Goal: Task Accomplishment & Management: Use online tool/utility

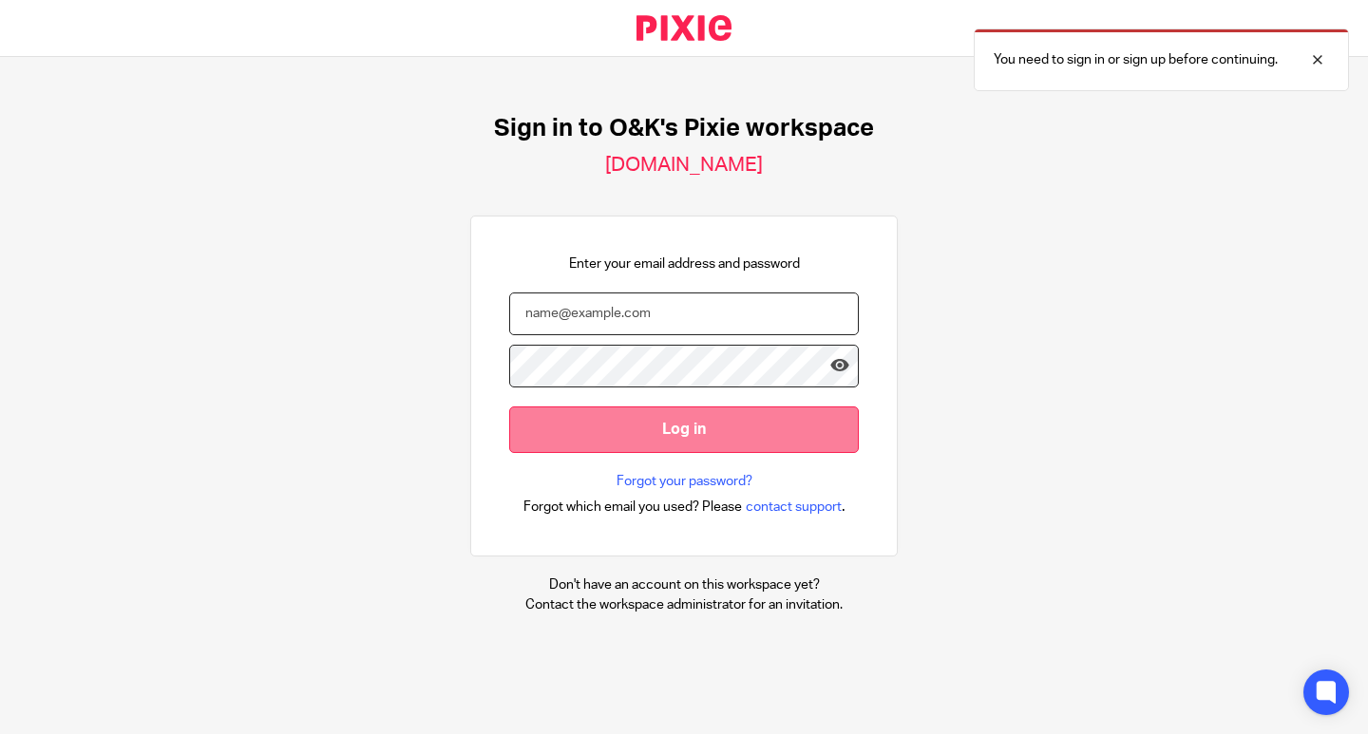
type input "[EMAIL_ADDRESS][DOMAIN_NAME]"
click at [673, 444] on input "Log in" at bounding box center [684, 430] width 350 height 47
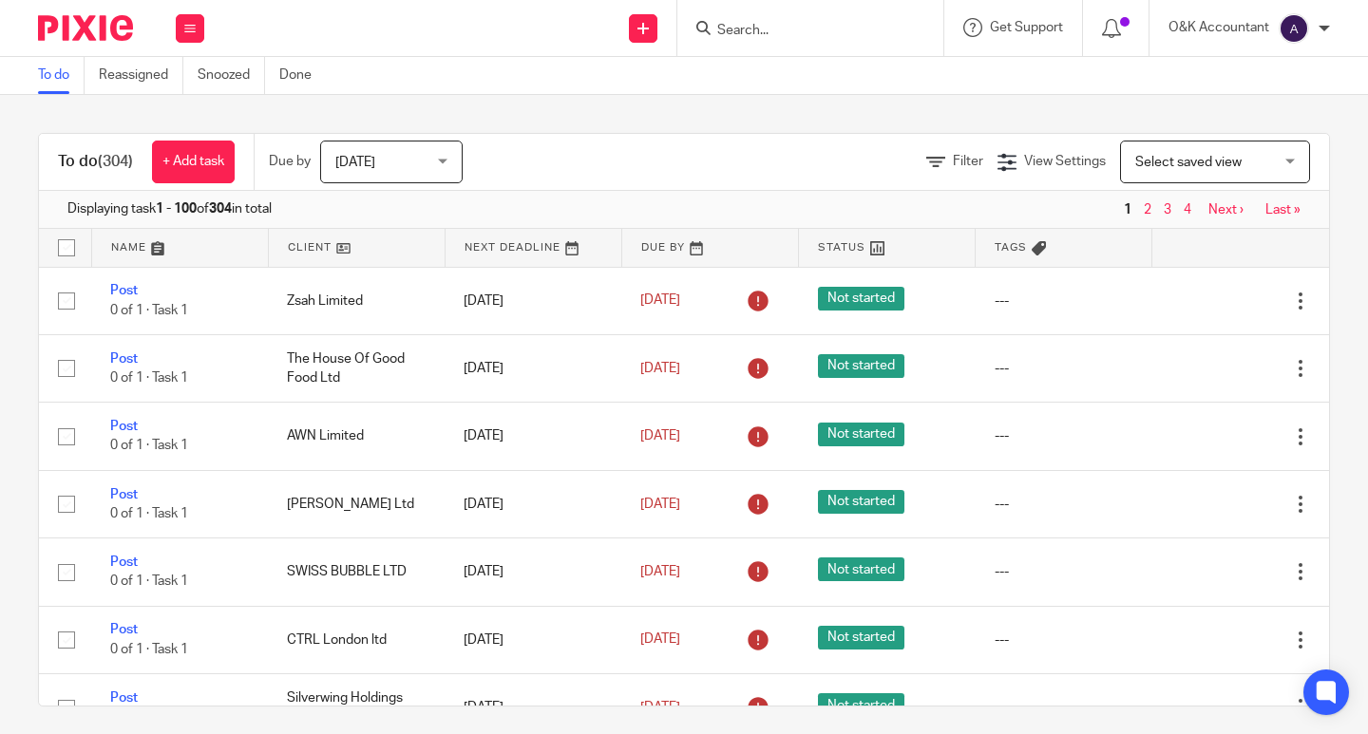
click at [797, 32] on input "Search" at bounding box center [800, 31] width 171 height 17
type input "ask"
click at [803, 68] on link at bounding box center [829, 74] width 236 height 28
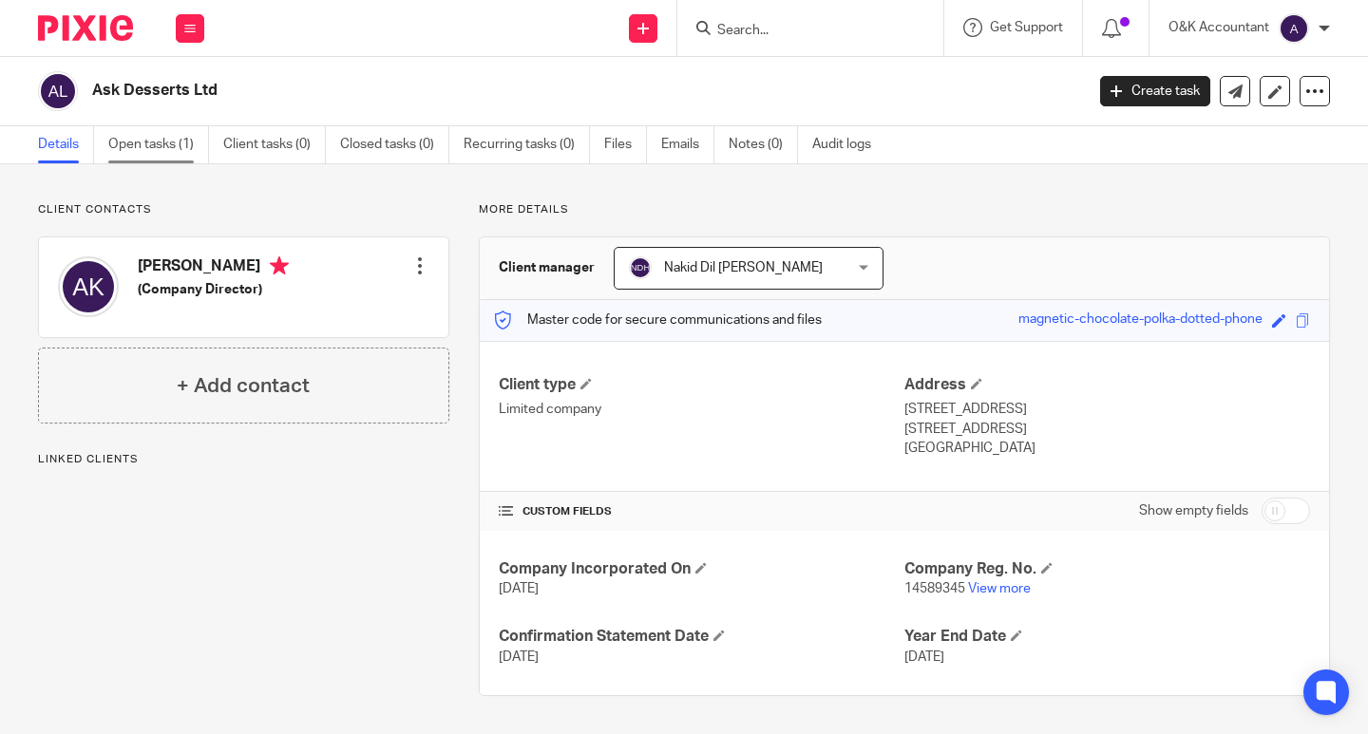
click at [138, 144] on link "Open tasks (1)" at bounding box center [158, 144] width 101 height 37
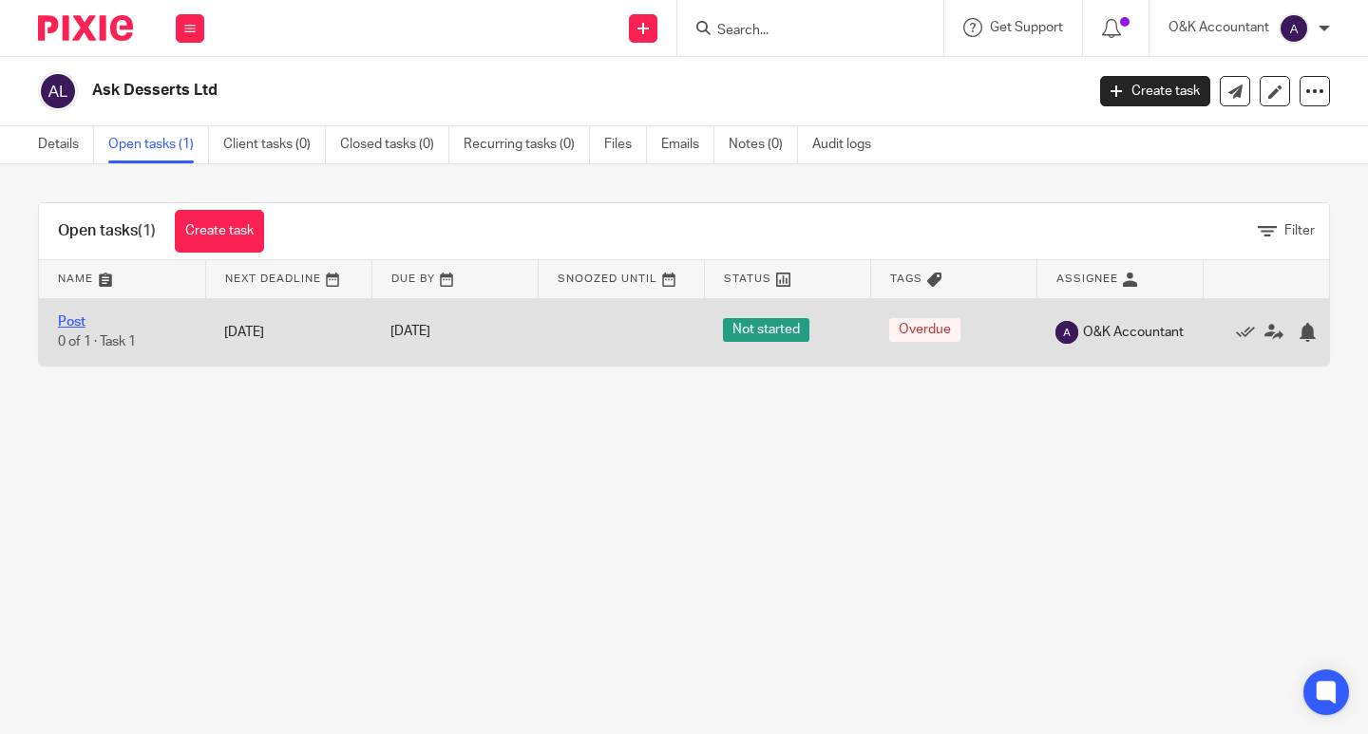
click at [76, 319] on link "Post" at bounding box center [72, 321] width 28 height 13
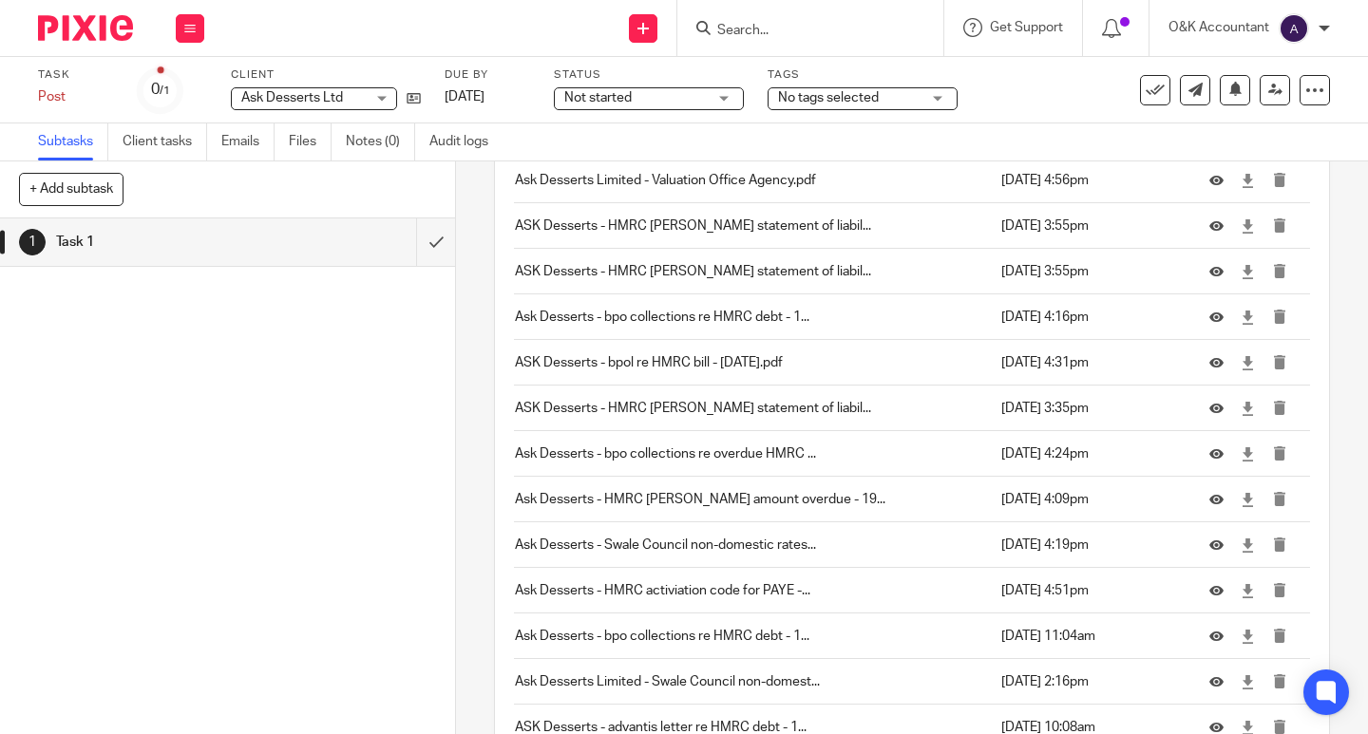
scroll to position [1112, 0]
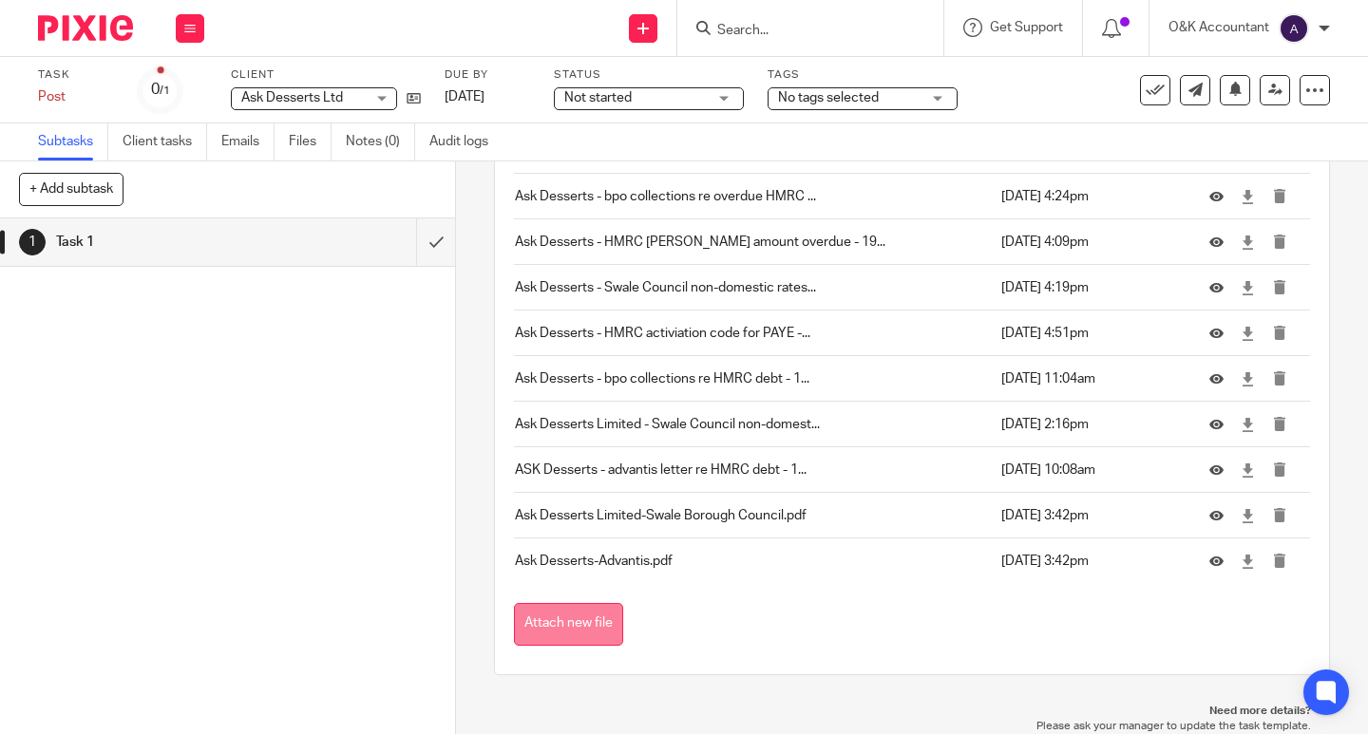
click at [579, 614] on button "Attach new file" at bounding box center [568, 624] width 109 height 43
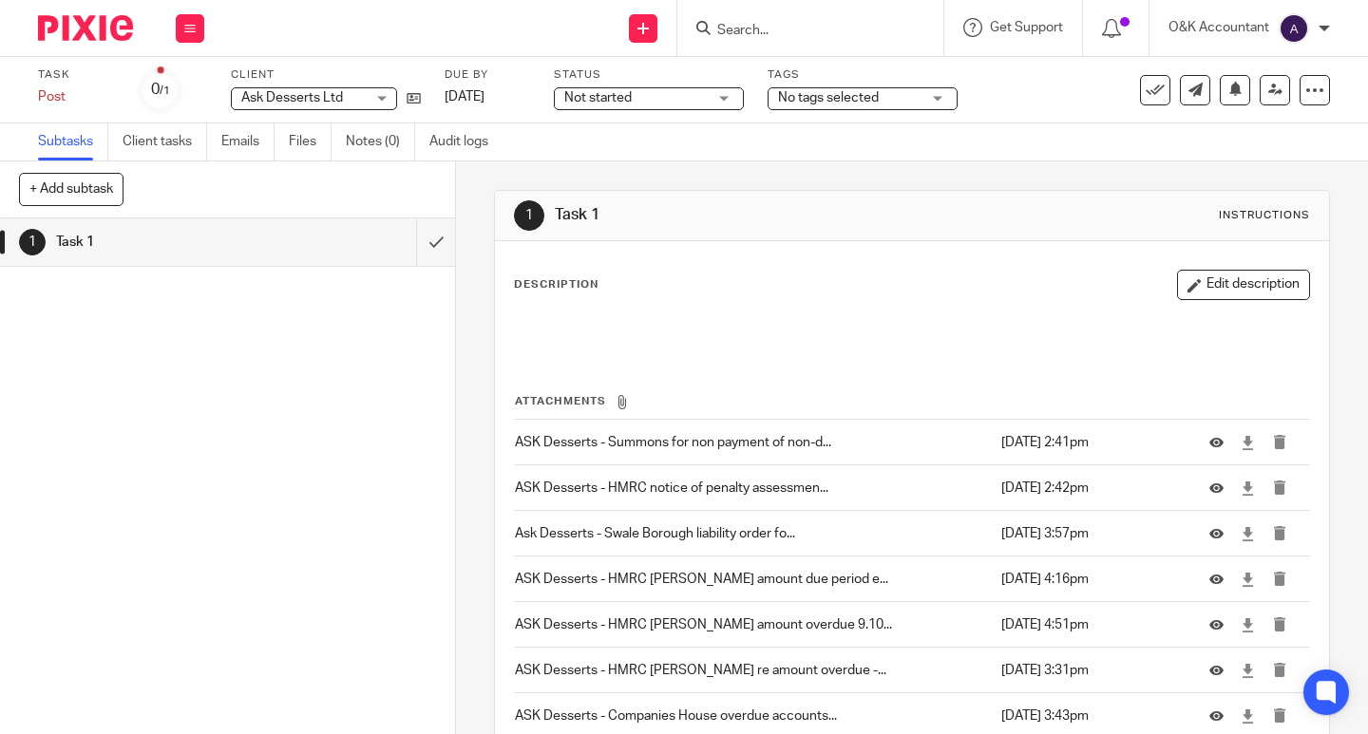
click at [742, 23] on input "Search" at bounding box center [800, 31] width 171 height 17
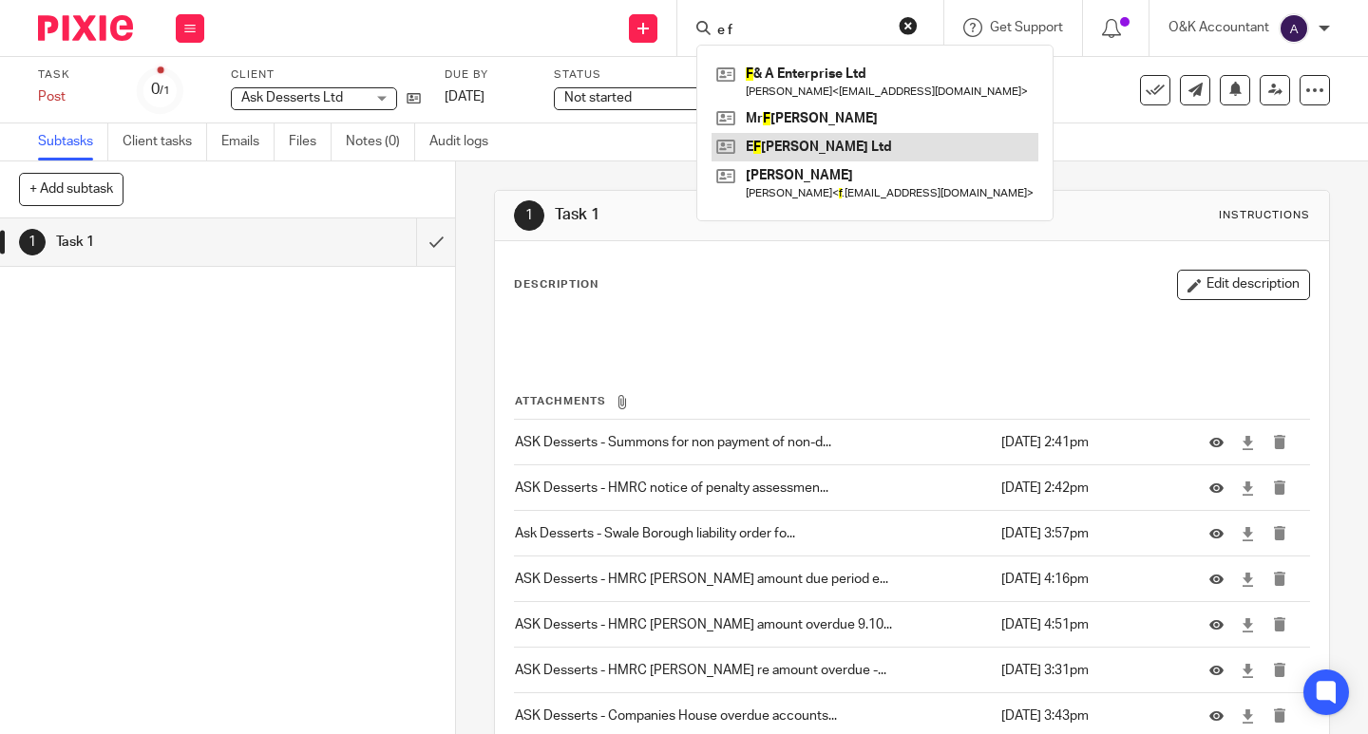
type input "e f"
click at [777, 140] on link at bounding box center [874, 147] width 327 height 28
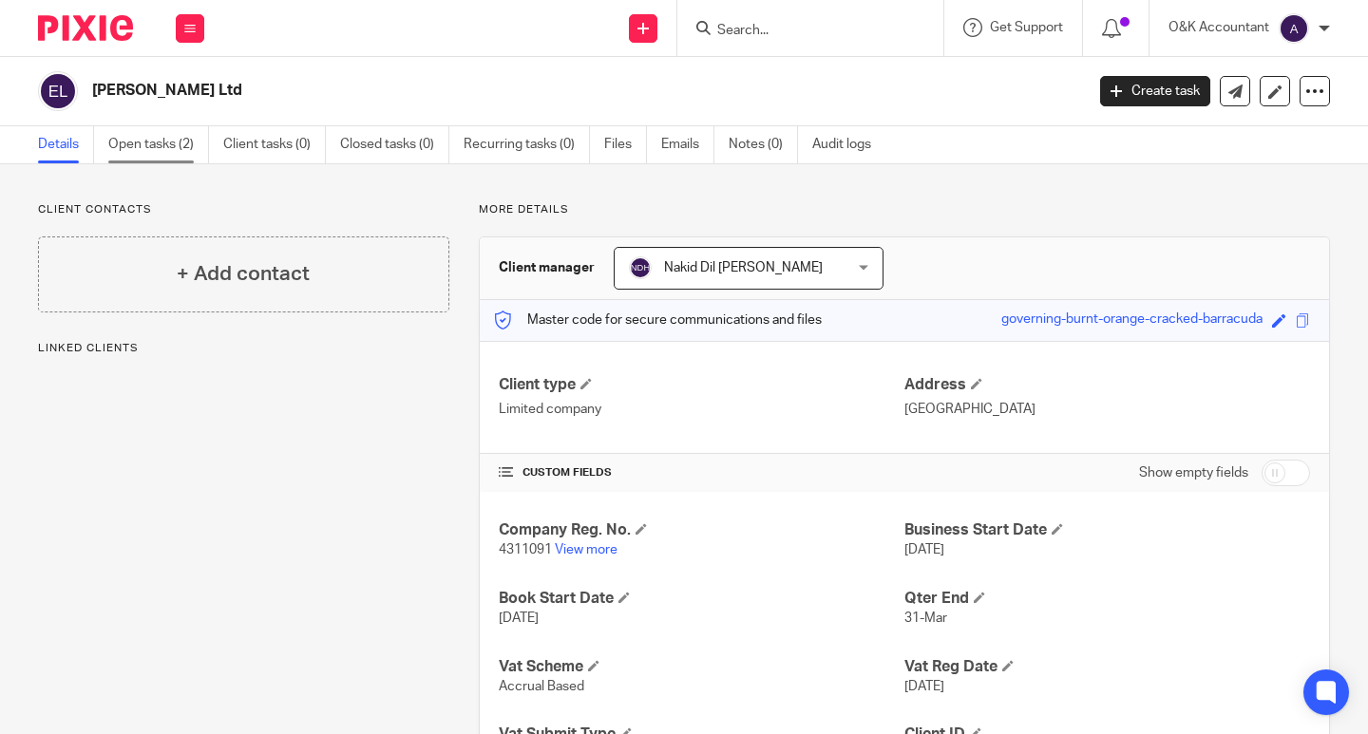
click at [138, 139] on link "Open tasks (2)" at bounding box center [158, 144] width 101 height 37
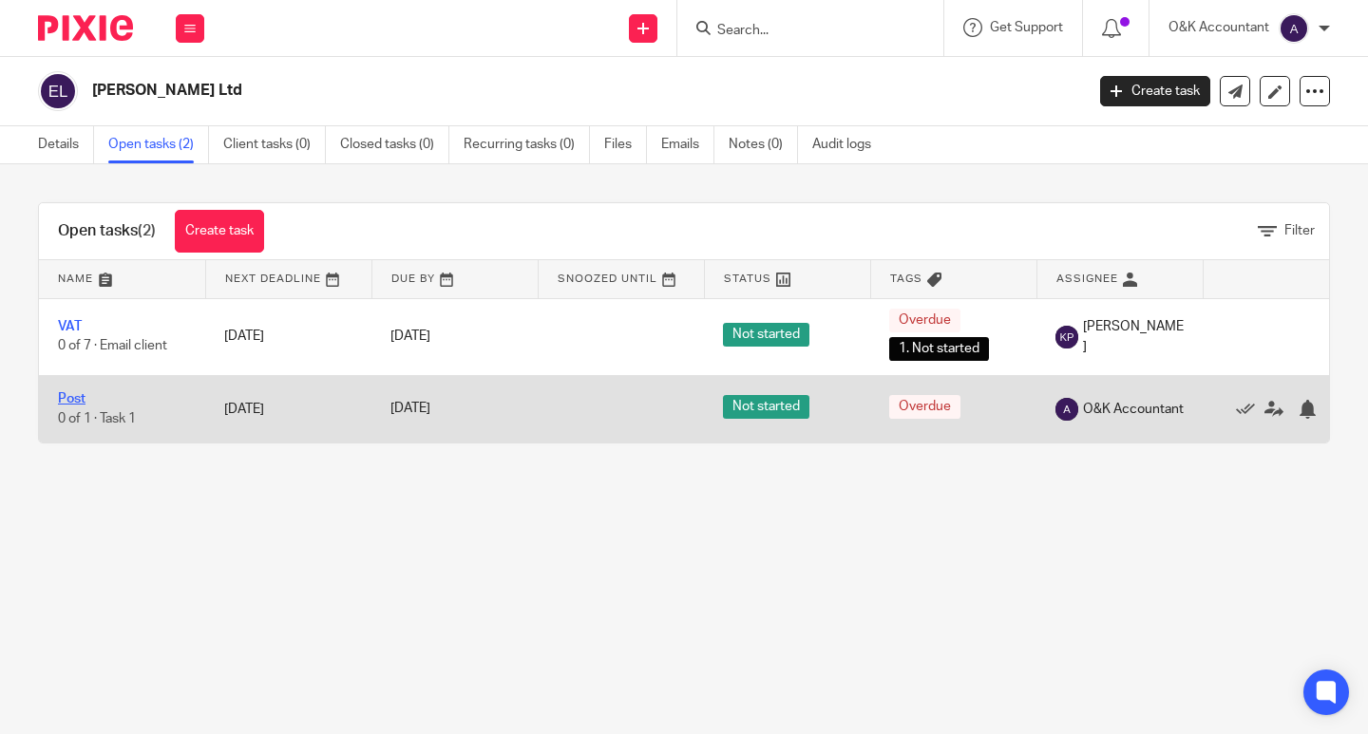
click at [81, 399] on link "Post" at bounding box center [72, 398] width 28 height 13
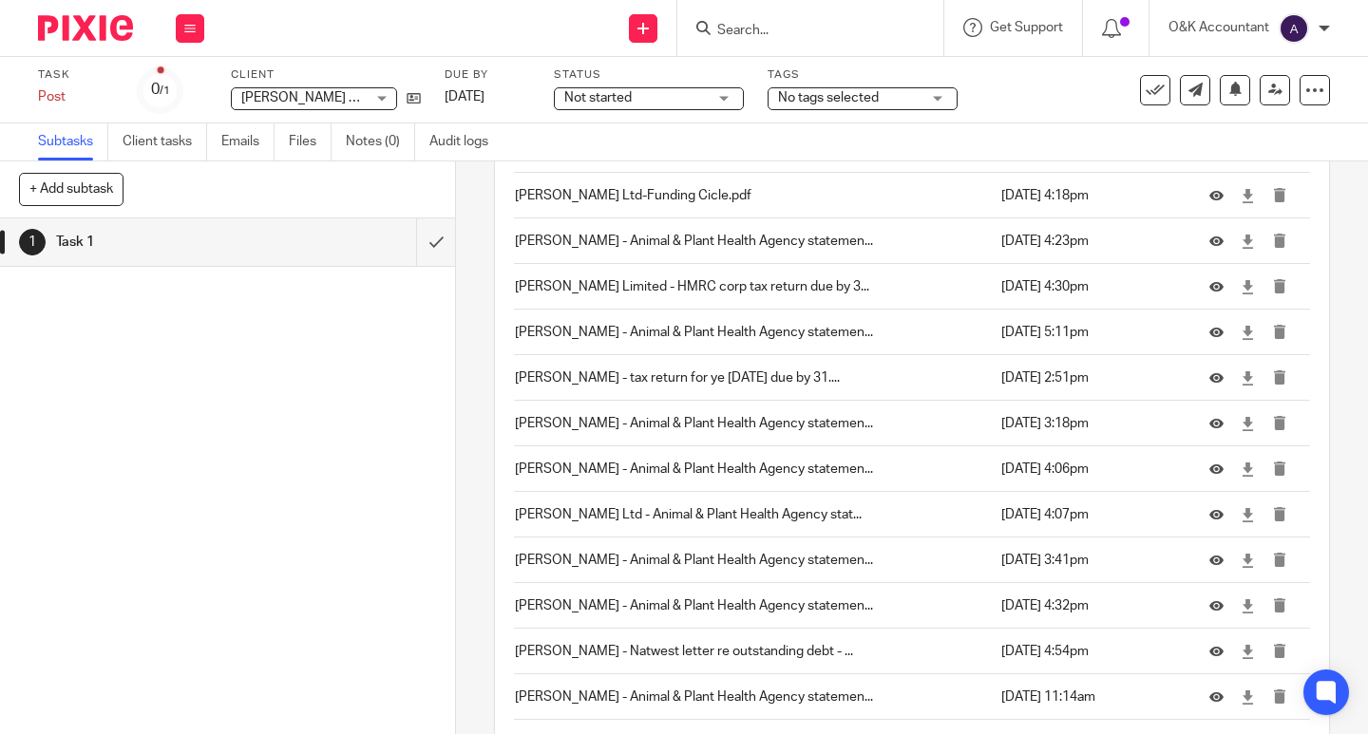
scroll to position [793, 0]
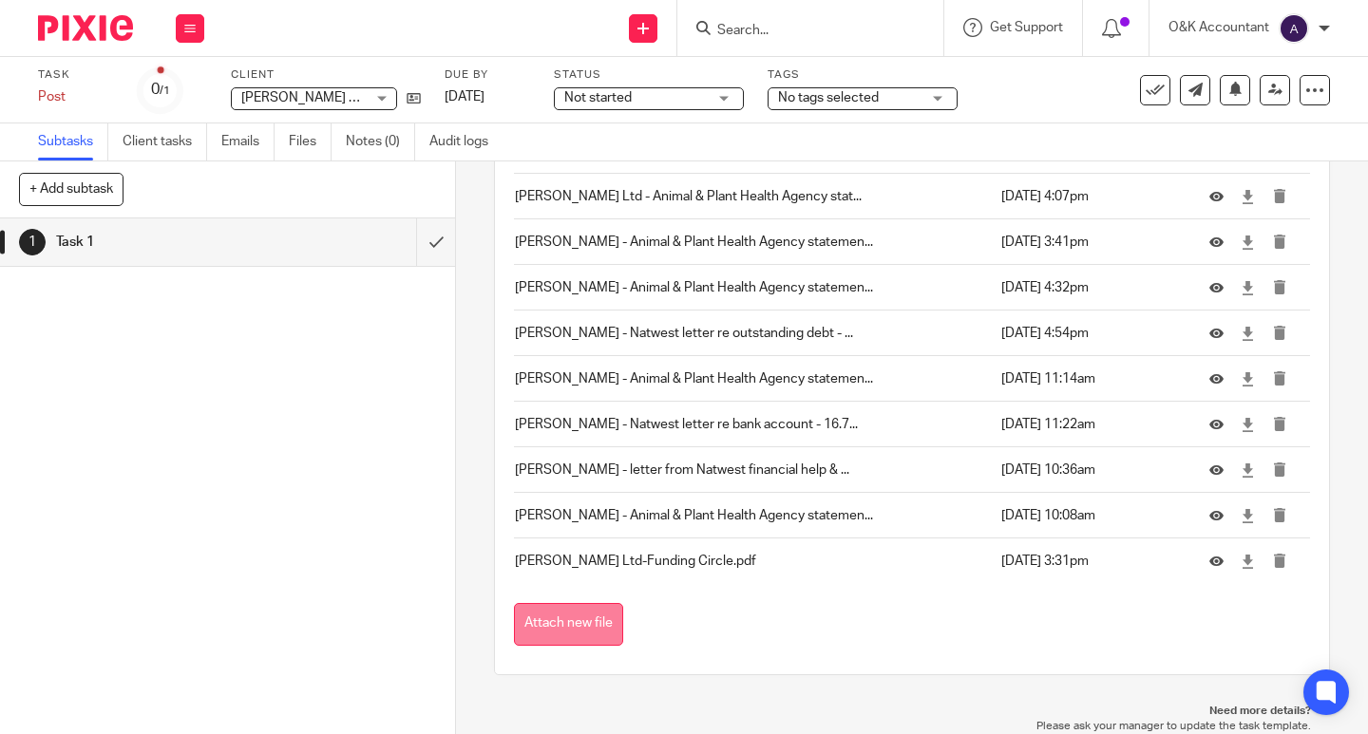
click at [594, 629] on button "Attach new file" at bounding box center [568, 624] width 109 height 43
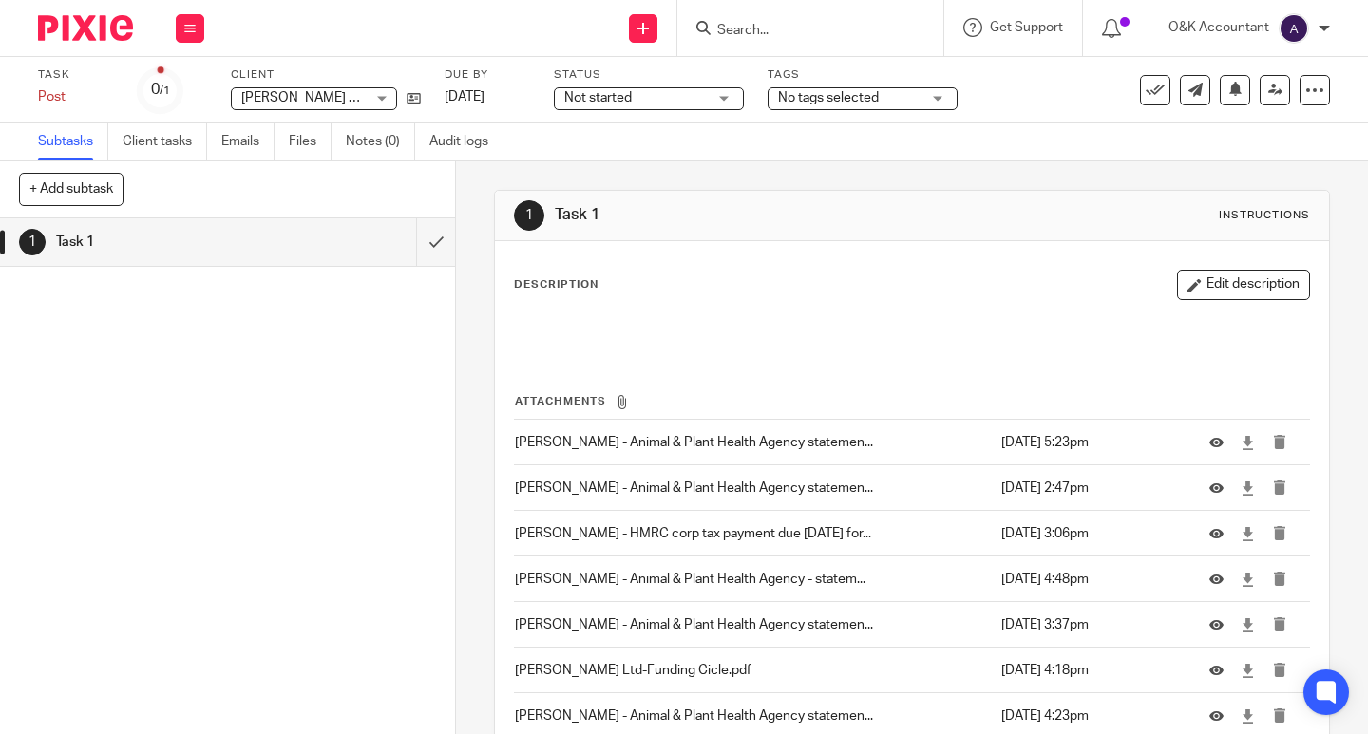
click at [738, 28] on input "Search" at bounding box center [800, 31] width 171 height 17
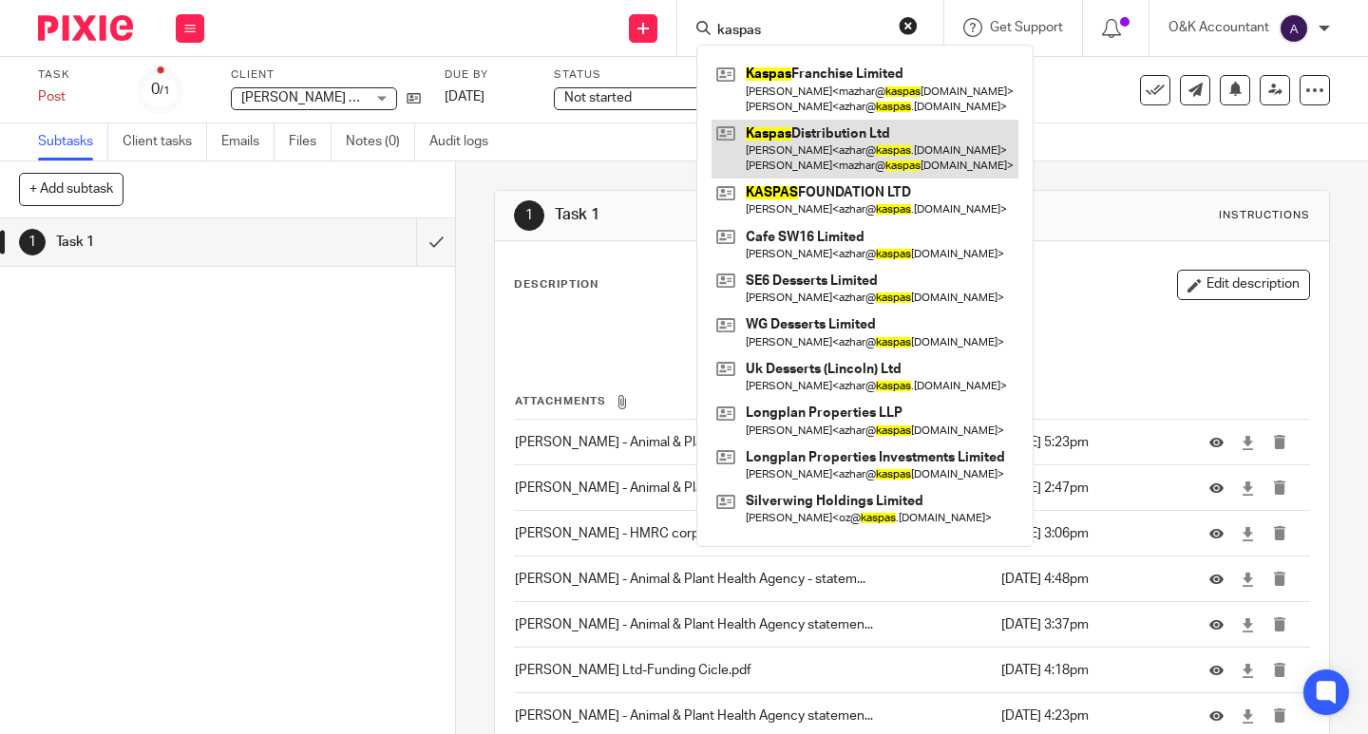
type input "kaspas"
click at [807, 134] on link at bounding box center [864, 149] width 307 height 59
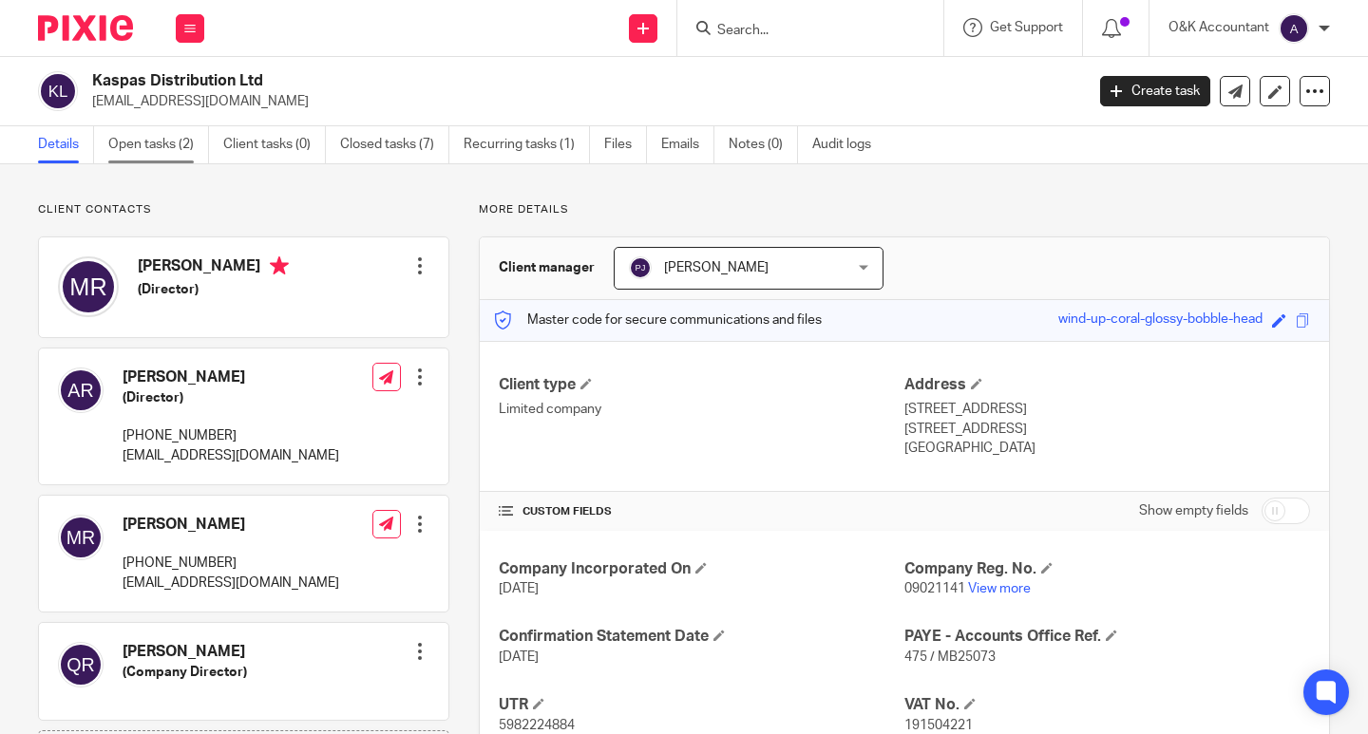
click at [151, 138] on link "Open tasks (2)" at bounding box center [158, 144] width 101 height 37
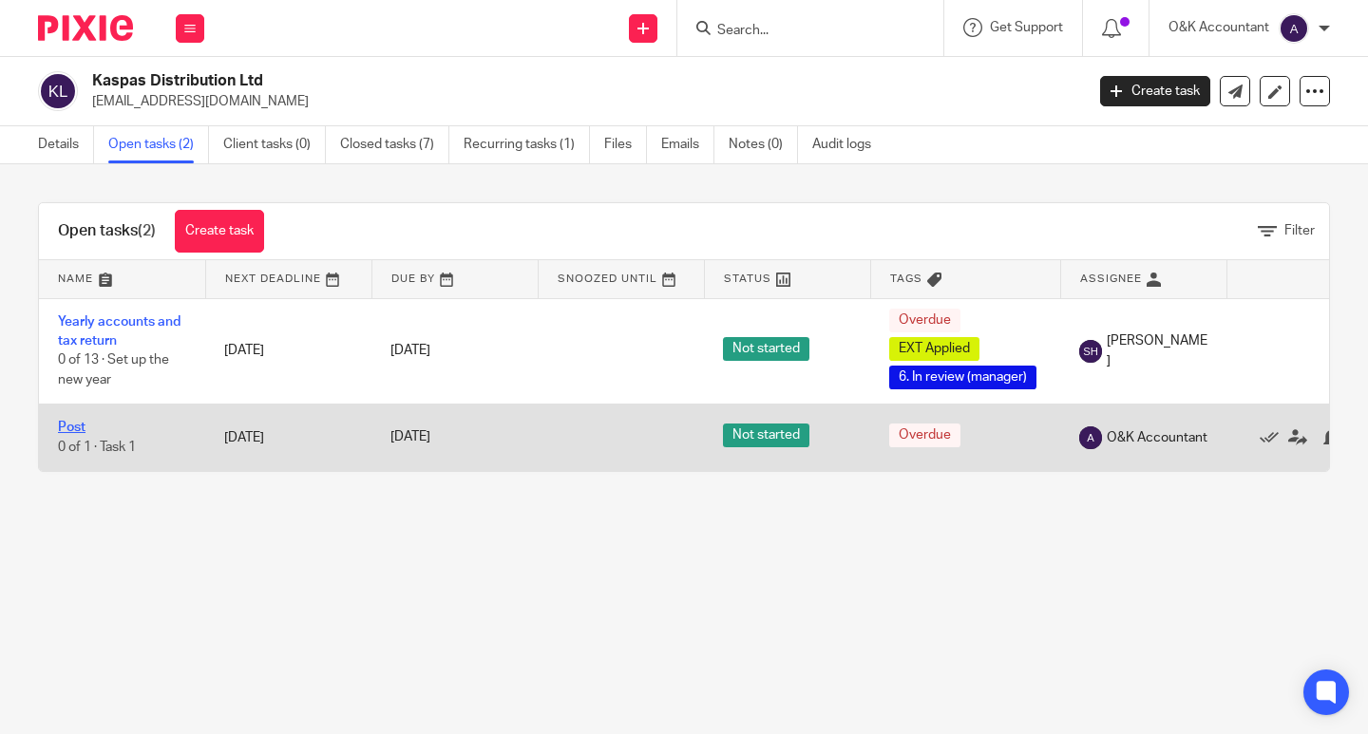
click at [72, 426] on link "Post" at bounding box center [72, 427] width 28 height 13
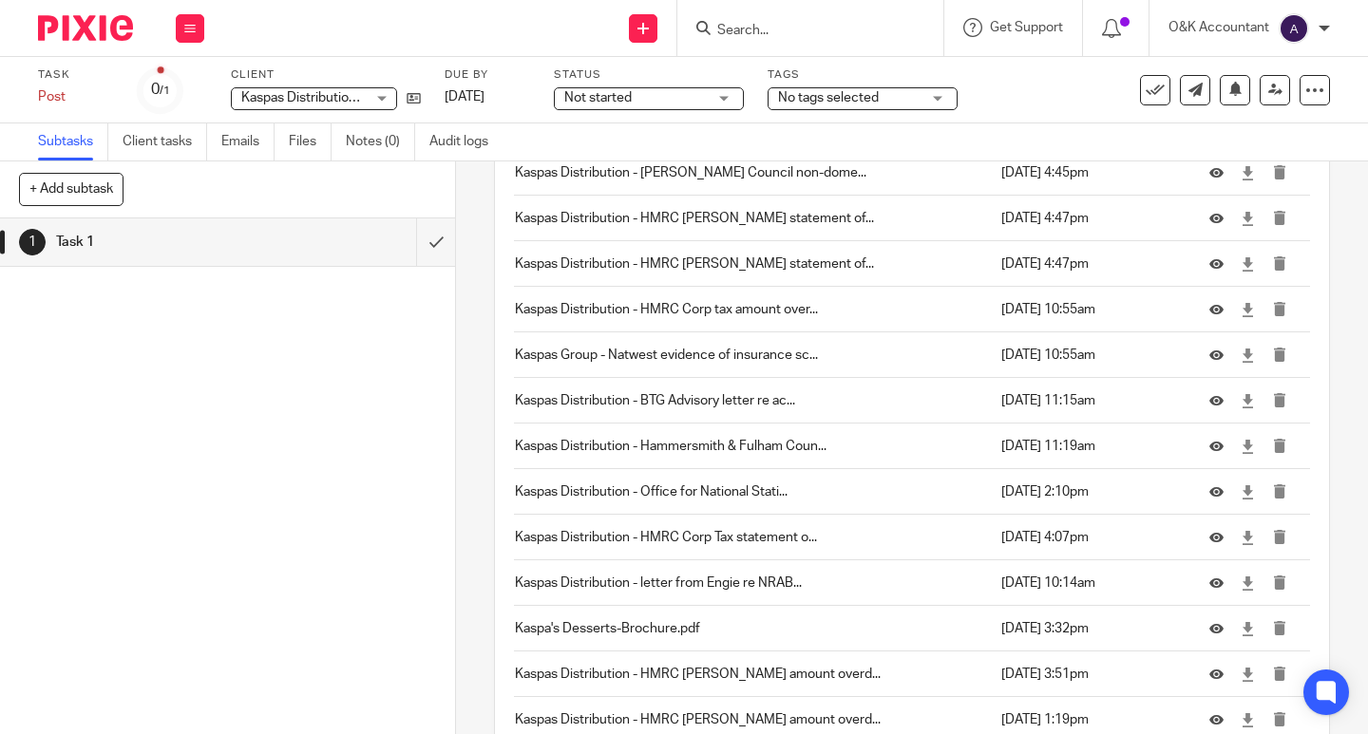
scroll to position [2435, 0]
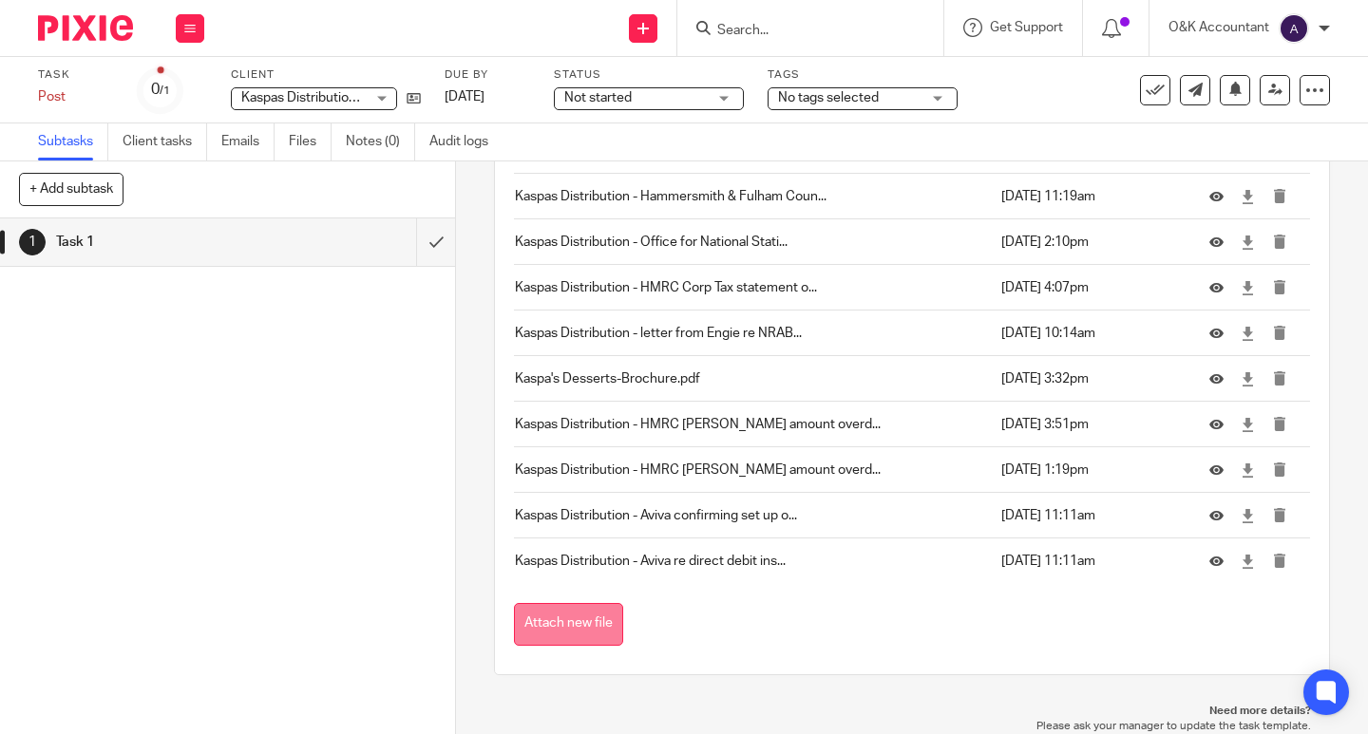
click at [521, 620] on button "Attach new file" at bounding box center [568, 624] width 109 height 43
